Goal: Task Accomplishment & Management: Manage account settings

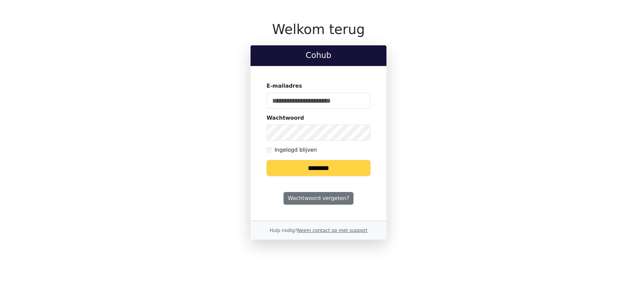
click at [361, 101] on keeper-lock "Open Keeper Popup" at bounding box center [361, 101] width 8 height 8
type input "**********"
click at [329, 171] on input "********" at bounding box center [318, 168] width 104 height 16
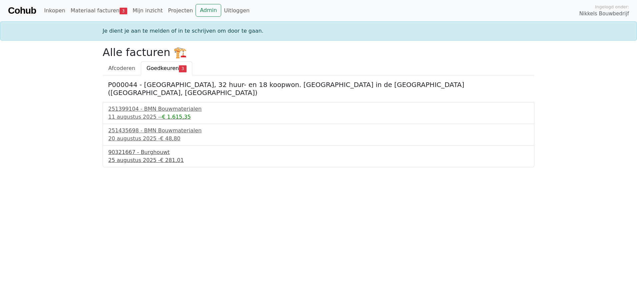
click at [136, 148] on div "90321667 - Burghouwt" at bounding box center [318, 152] width 420 height 8
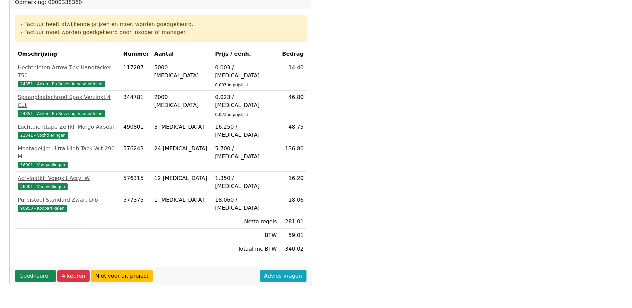
scroll to position [167, 0]
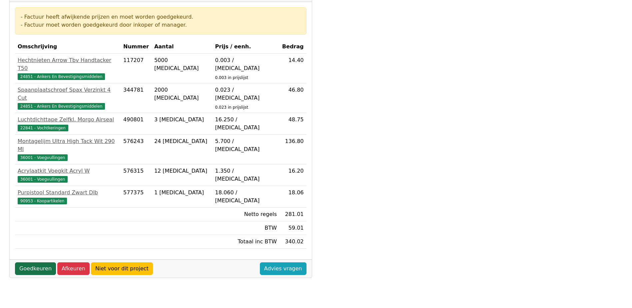
click at [37, 262] on link "Goedkeuren" at bounding box center [35, 268] width 41 height 13
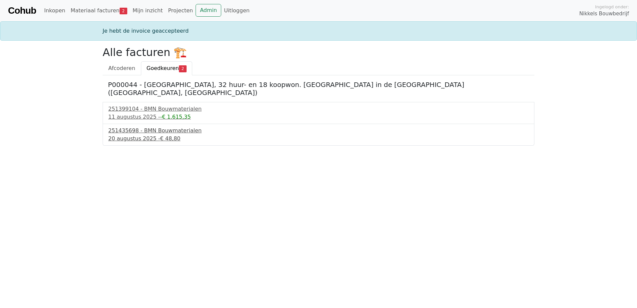
click at [156, 127] on div "251435698 - BMN Bouwmaterialen" at bounding box center [318, 131] width 420 height 8
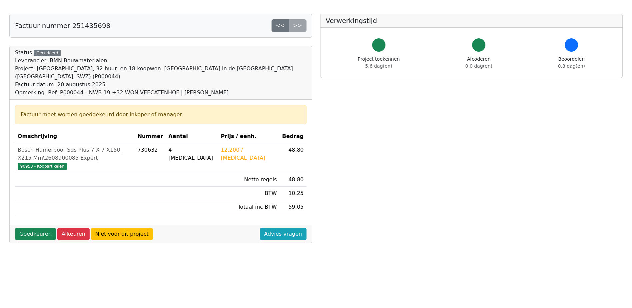
scroll to position [57, 0]
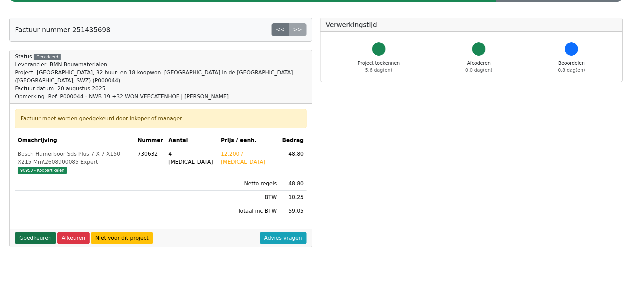
click at [34, 231] on link "Goedkeuren" at bounding box center [35, 237] width 41 height 13
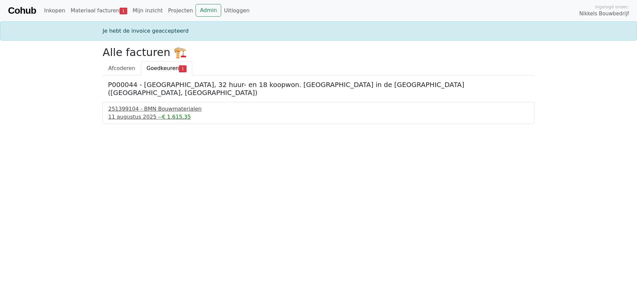
click at [148, 105] on div "251399104 - BMN Bouwmaterialen" at bounding box center [318, 109] width 420 height 8
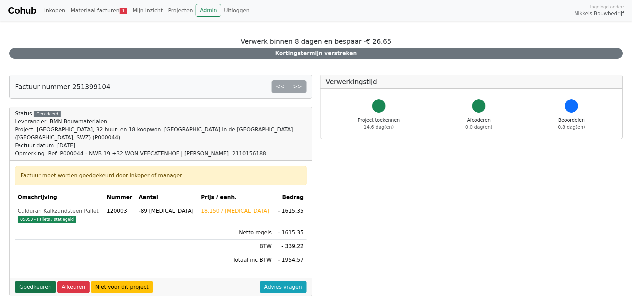
click at [34, 280] on link "Goedkeuren" at bounding box center [35, 286] width 41 height 13
